Goal: Information Seeking & Learning: Find specific fact

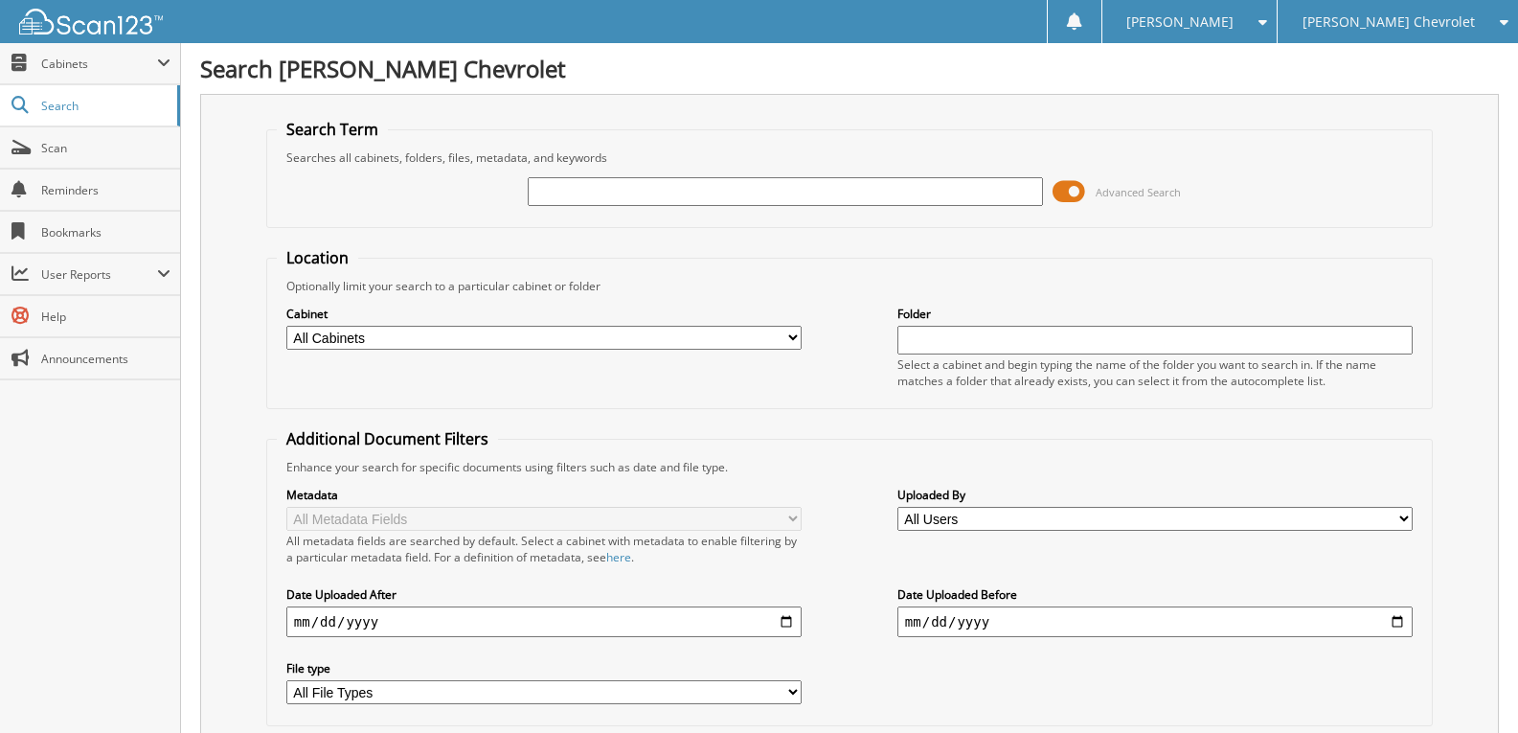
click at [627, 196] on input "text" at bounding box center [785, 191] width 515 height 29
type input "37930"
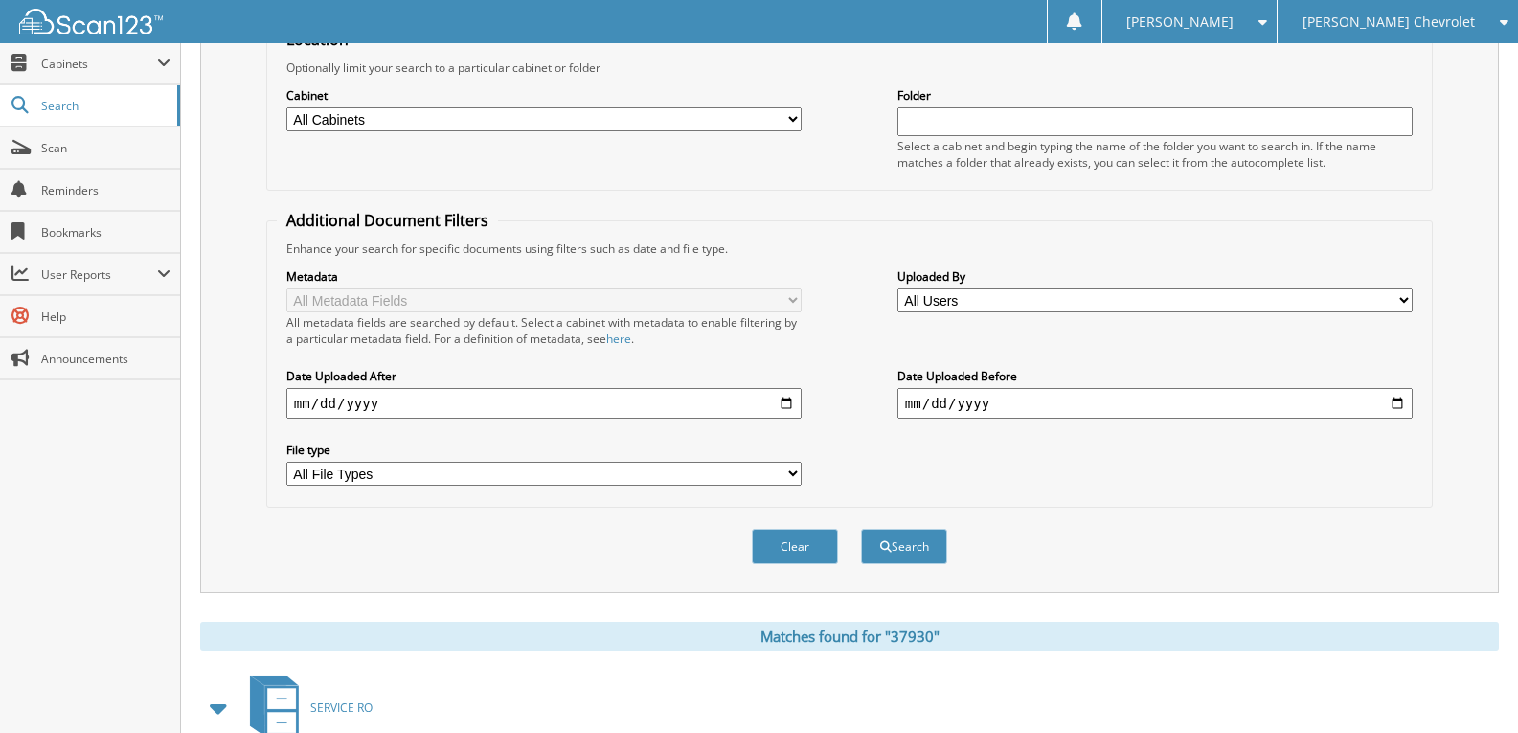
scroll to position [455, 0]
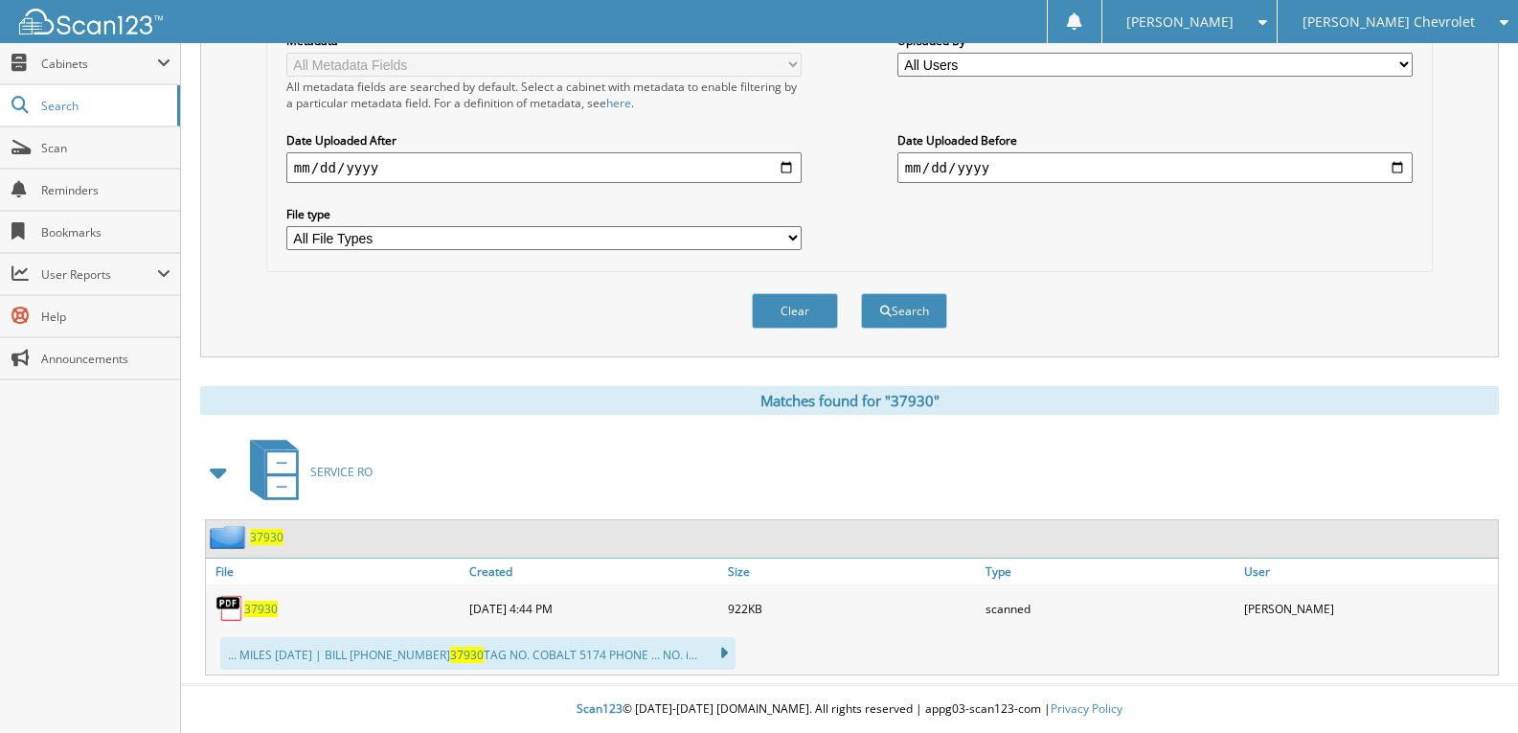
click at [257, 536] on span "37930" at bounding box center [267, 537] width 34 height 16
